Goal: Information Seeking & Learning: Compare options

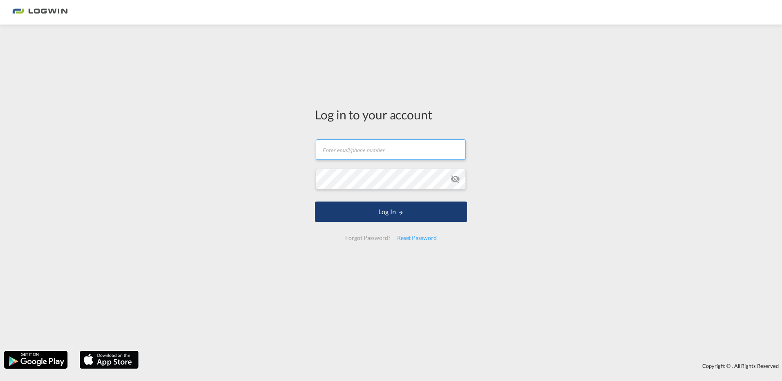
type input "[EMAIL_ADDRESS][DOMAIN_NAME]"
click at [388, 217] on button "Log In" at bounding box center [391, 212] width 152 height 20
